Goal: Transaction & Acquisition: Purchase product/service

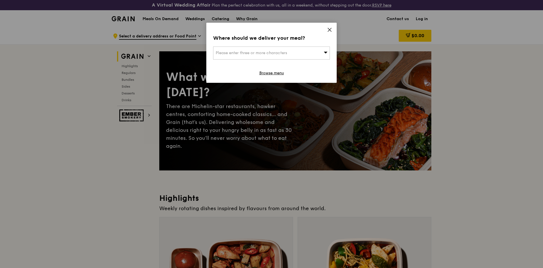
click at [330, 28] on icon at bounding box center [329, 29] width 5 height 5
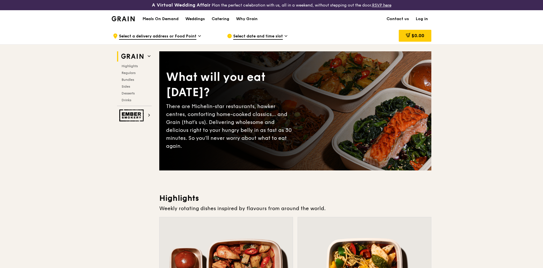
click at [129, 19] on img at bounding box center [123, 18] width 23 height 5
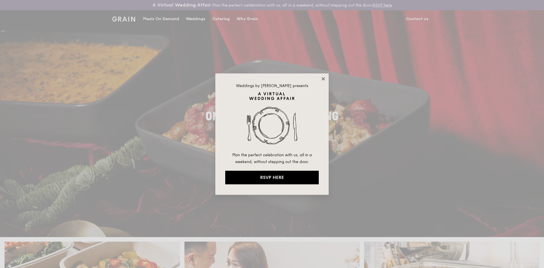
click at [322, 78] on icon at bounding box center [323, 78] width 5 height 5
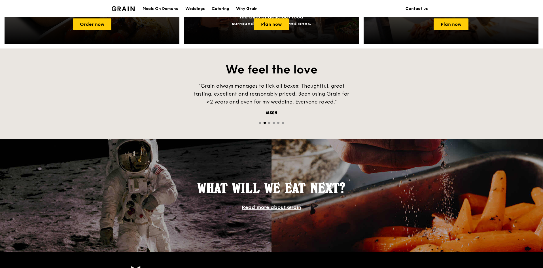
scroll to position [425, 0]
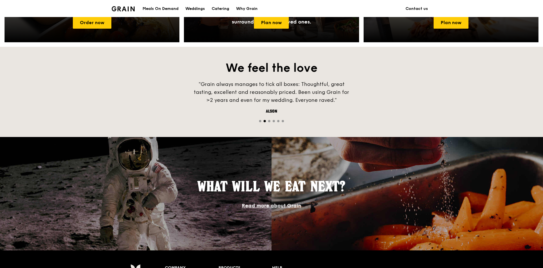
drag, startPoint x: 324, startPoint y: 178, endPoint x: 317, endPoint y: 74, distance: 104.5
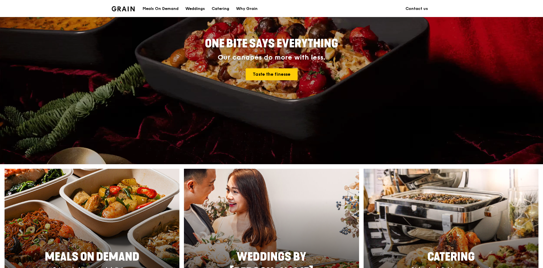
scroll to position [0, 0]
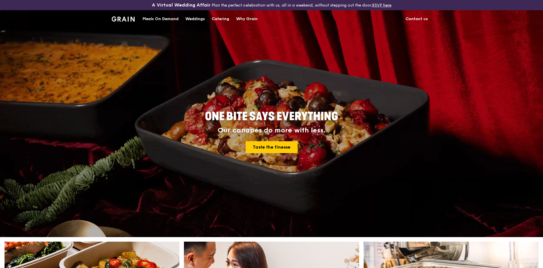
click at [217, 18] on div "Catering" at bounding box center [221, 18] width 18 height 17
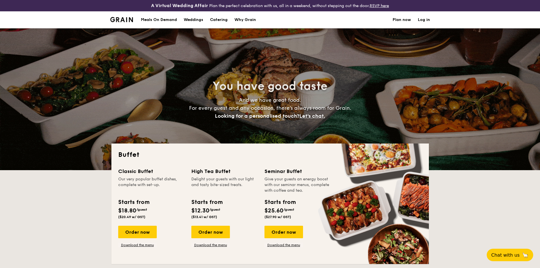
select select
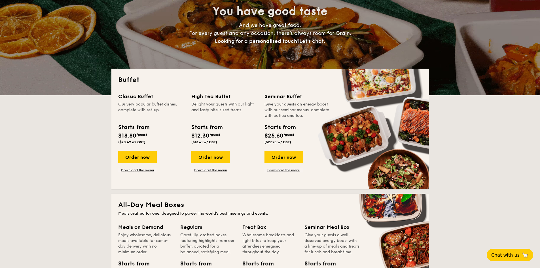
scroll to position [85, 0]
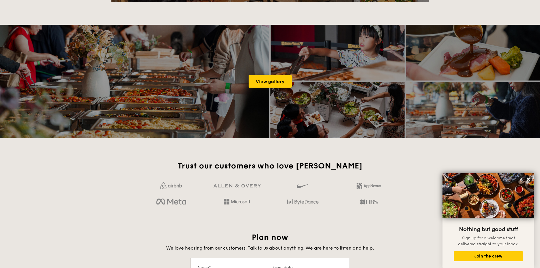
scroll to position [112, 0]
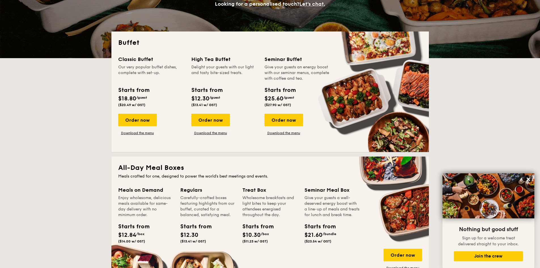
drag, startPoint x: 95, startPoint y: 195, endPoint x: 125, endPoint y: 67, distance: 131.6
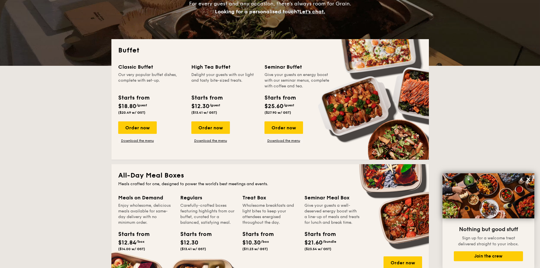
scroll to position [170, 0]
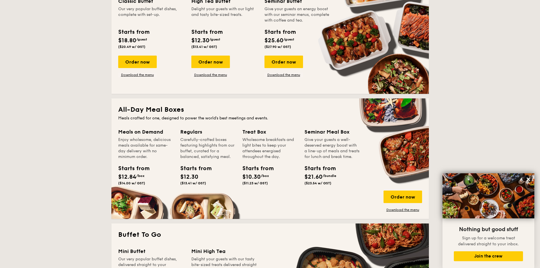
click at [529, 177] on icon at bounding box center [527, 178] width 5 height 5
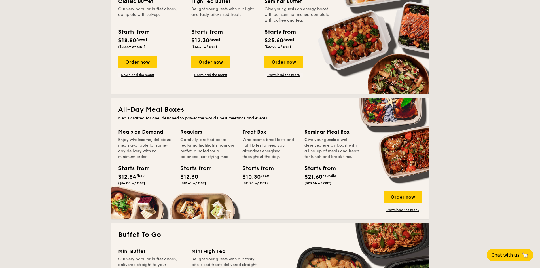
drag, startPoint x: 508, startPoint y: 185, endPoint x: 469, endPoint y: 197, distance: 41.4
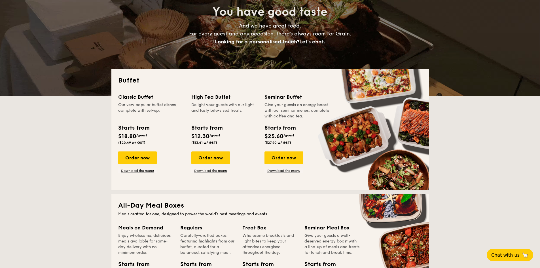
scroll to position [0, 0]
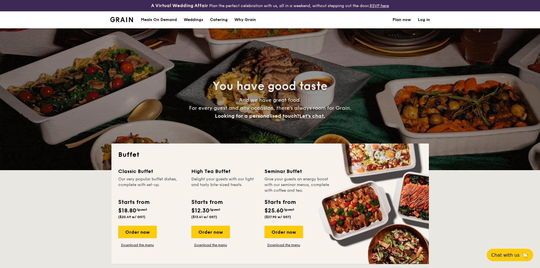
drag, startPoint x: 450, startPoint y: 204, endPoint x: 418, endPoint y: 105, distance: 104.0
click at [166, 22] on div "Meals On Demand" at bounding box center [159, 19] width 36 height 17
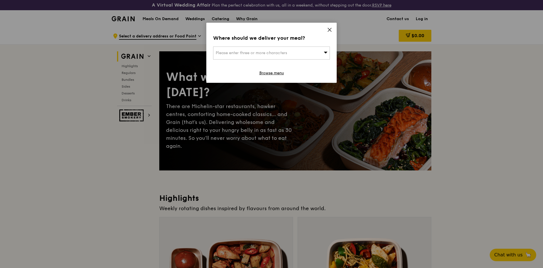
click at [323, 30] on div "Where should we deliver your meal? Please enter three or more characters Browse…" at bounding box center [271, 53] width 130 height 60
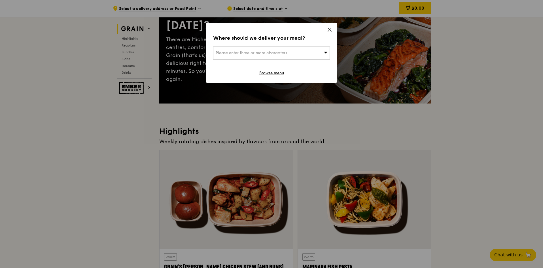
scroll to position [170, 0]
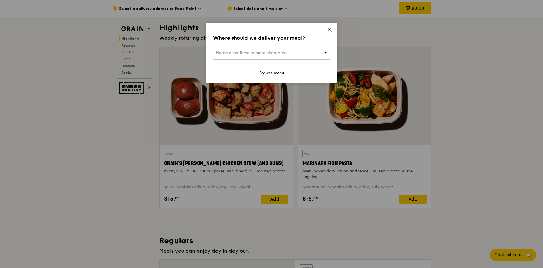
click at [328, 32] on icon at bounding box center [329, 29] width 5 height 5
